Goal: Task Accomplishment & Management: Use online tool/utility

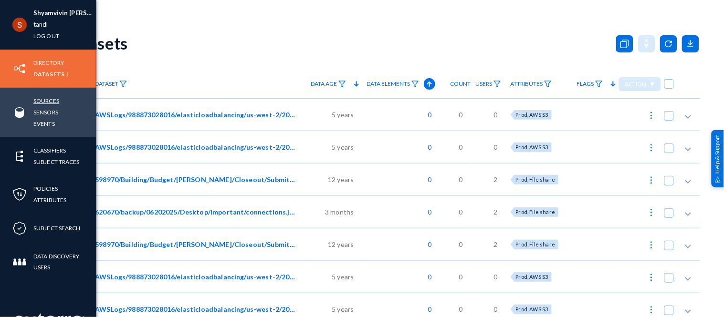
click at [45, 102] on link "Sources" at bounding box center [46, 100] width 26 height 11
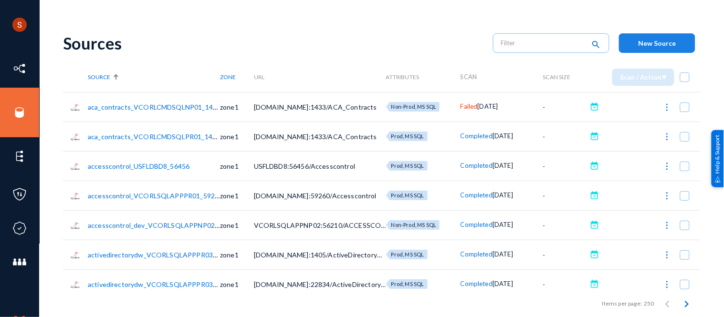
click at [624, 44] on button "New Source" at bounding box center [657, 43] width 76 height 20
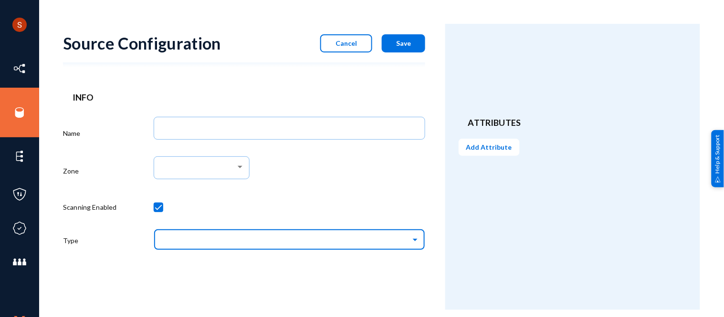
click at [295, 241] on input "text" at bounding box center [294, 240] width 262 height 16
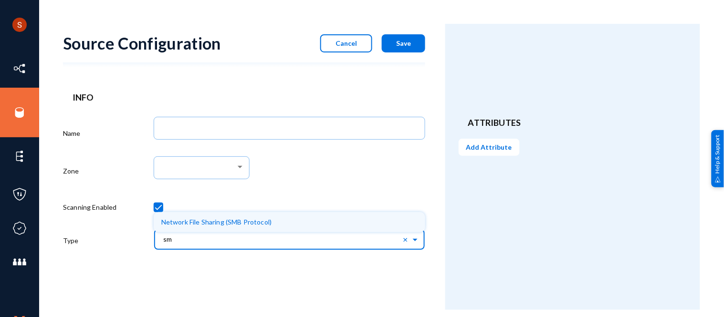
type input "smb"
click at [271, 226] on span "Network File Sharing (SMB Protocol)" at bounding box center [216, 222] width 111 height 8
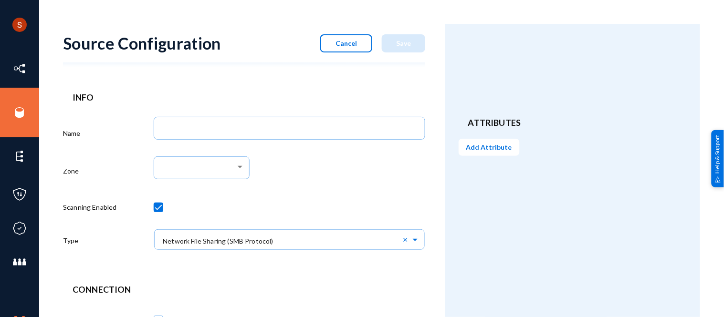
click at [321, 182] on div at bounding box center [290, 173] width 272 height 40
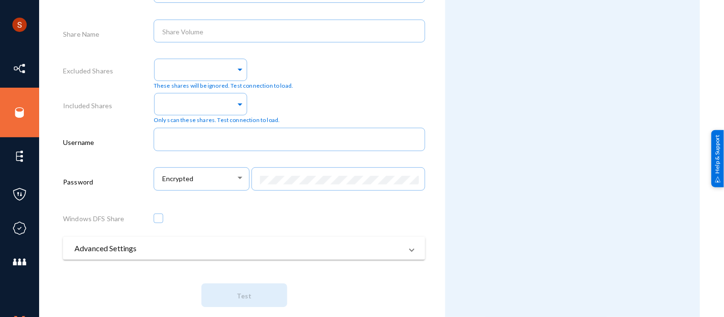
scroll to position [460, 0]
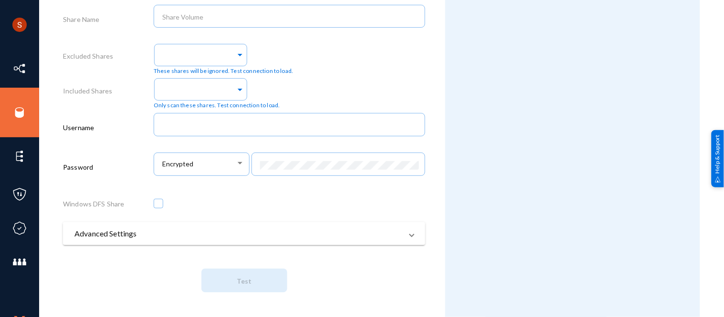
click at [243, 232] on mat-panel-title "Advanced Settings" at bounding box center [238, 233] width 328 height 11
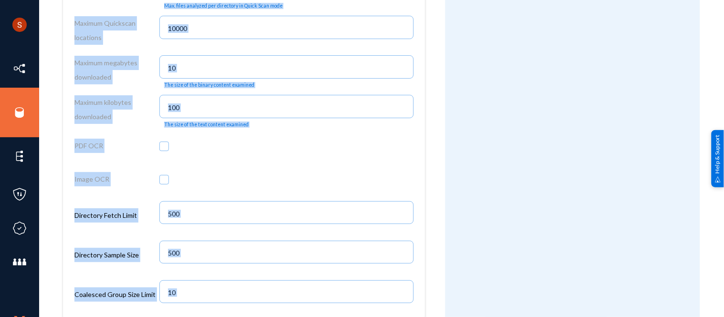
scroll to position [1296, 0]
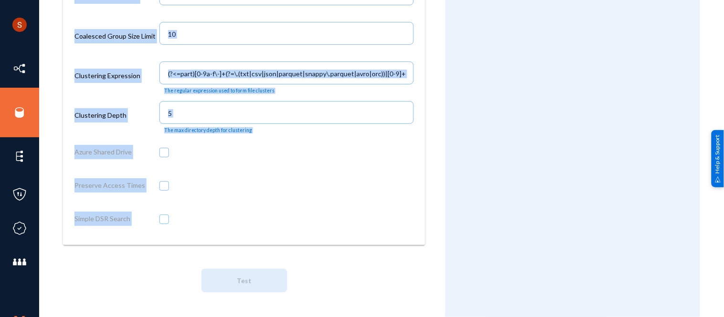
drag, startPoint x: 72, startPoint y: 68, endPoint x: 290, endPoint y: 260, distance: 290.5
copy div "Loremipsum Dolor Sita Cons Adip Elit Seddoe Temp Incid Utla Etdolore Magnaa Eni…"
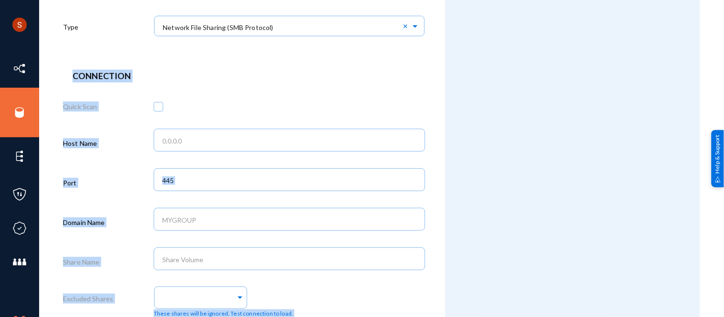
scroll to position [215, 0]
copy div "Loremipsum Dolor Sita Cons Adip Elit Seddoe Temp Incid Utla Etdolore Magnaa Eni…"
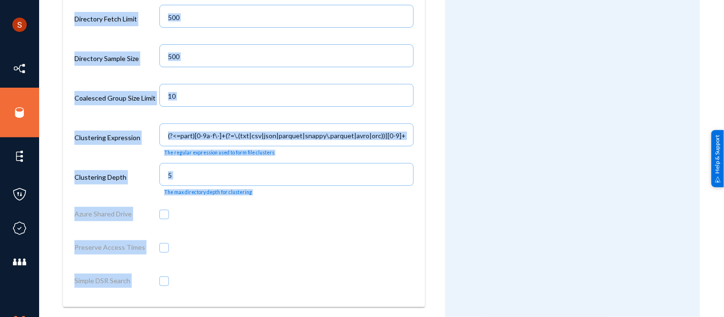
scroll to position [1296, 0]
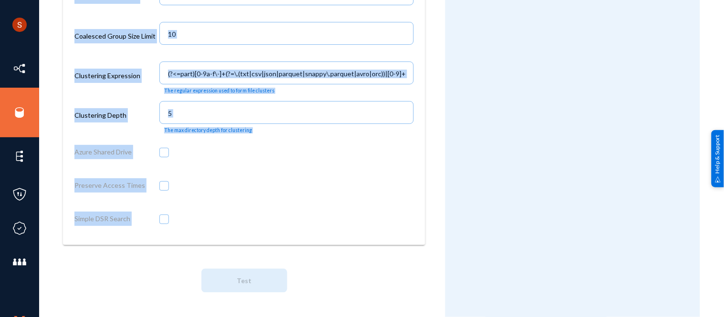
copy div "Loremipsum Dolor Sita Cons Adip Elit Seddoe Temp Incid Utla Etdolore Magnaa Eni…"
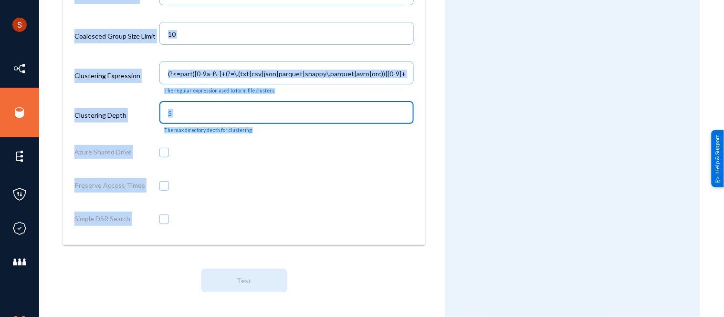
click at [229, 113] on input "5" at bounding box center [288, 113] width 241 height 9
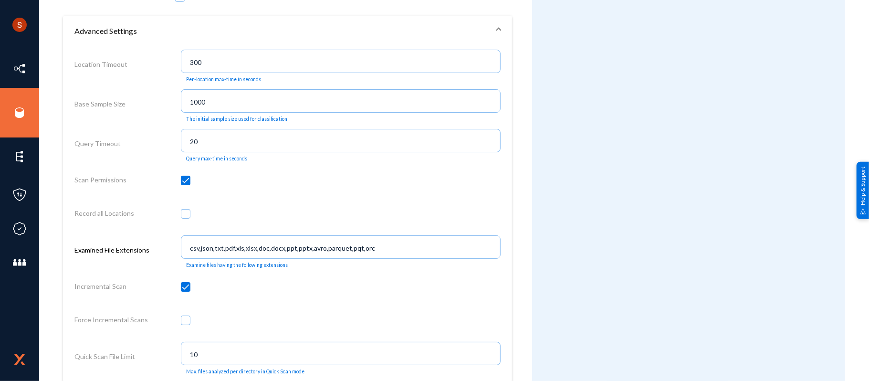
scroll to position [664, 0]
